Goal: Communication & Community: Connect with others

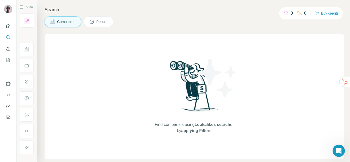
scroll to position [119, 0]
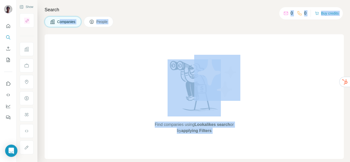
drag, startPoint x: 23, startPoint y: 21, endPoint x: 59, endPoint y: 21, distance: 36.4
click at [60, 21] on body "Show Search Companies People Find companies using Lookalikes search or by apply…" at bounding box center [175, 81] width 350 height 162
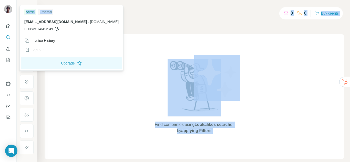
drag, startPoint x: 8, startPoint y: 9, endPoint x: 12, endPoint y: 10, distance: 4.4
click at [8, 9] on img at bounding box center [8, 9] width 8 height 8
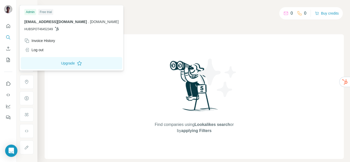
click at [68, 23] on span "[EMAIL_ADDRESS][DOMAIN_NAME]" at bounding box center [55, 22] width 63 height 4
click at [23, 23] on div "Admin Free trial catalina.pompei@insite-la.com . insite-la.com HUBSPOT46452349" at bounding box center [72, 21] width 102 height 30
drag, startPoint x: 25, startPoint y: 21, endPoint x: 80, endPoint y: 22, distance: 55.1
click at [80, 22] on p "catalina.pompei@insite-la.com . insite-la.com" at bounding box center [71, 21] width 94 height 5
copy span "[EMAIL_ADDRESS][DOMAIN_NAME]"
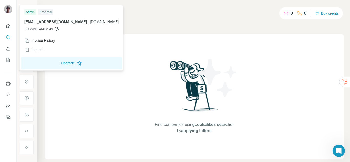
click at [150, 36] on div "Find companies using Lookalikes search or by applying Filters" at bounding box center [194, 96] width 92 height 125
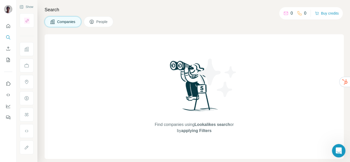
click at [339, 151] on icon "Abrir Intercom Messenger" at bounding box center [338, 150] width 8 height 8
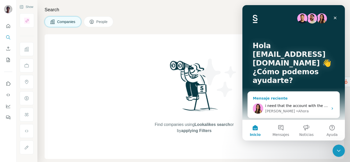
click at [290, 113] on div "Aurélie • Ahora" at bounding box center [296, 111] width 63 height 5
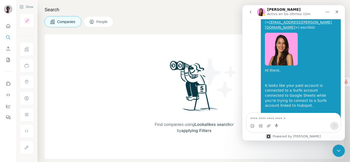
scroll to position [478, 0]
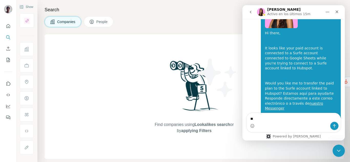
type textarea "***"
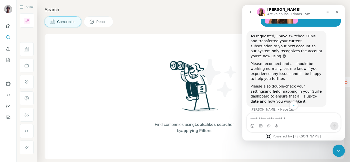
scroll to position [259, 0]
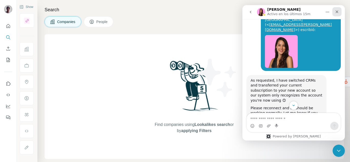
click at [337, 12] on icon "Cerrar" at bounding box center [337, 12] width 3 height 3
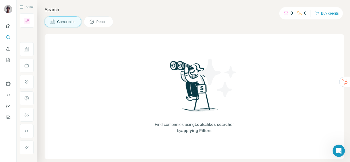
scroll to position [490, 0]
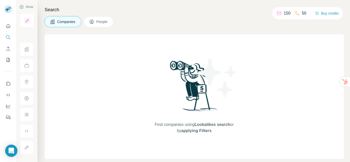
click at [4, 149] on div at bounding box center [8, 81] width 17 height 162
click at [8, 149] on div "Open Intercom Messenger" at bounding box center [12, 151] width 14 height 14
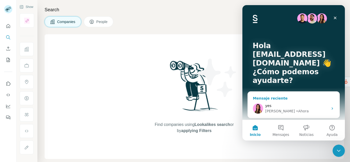
click at [269, 107] on span "yes" at bounding box center [268, 106] width 6 height 4
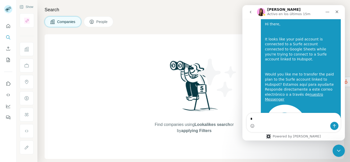
scroll to position [490, 0]
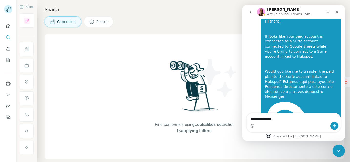
type textarea "**********"
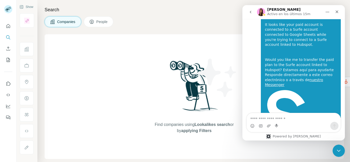
click at [225, 105] on div "Find companies using Lookalikes search or by applying Filters" at bounding box center [194, 96] width 92 height 125
click at [336, 11] on icon "Cerrar" at bounding box center [337, 12] width 4 height 4
